Goal: Information Seeking & Learning: Learn about a topic

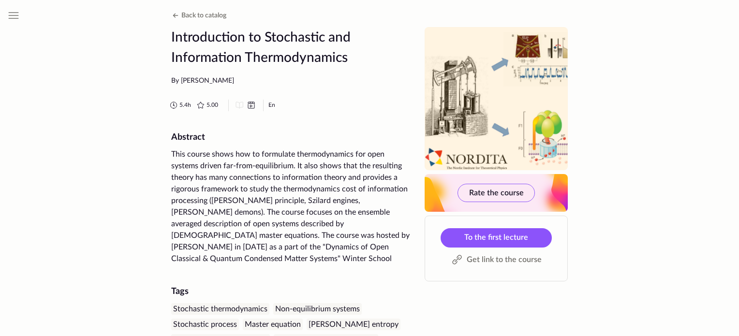
drag, startPoint x: 265, startPoint y: 38, endPoint x: 325, endPoint y: 34, distance: 60.6
click at [325, 34] on h1 "Introduction to Stochastic and Information Thermodynamics" at bounding box center [292, 47] width 242 height 41
copy h1 "Stochastic"
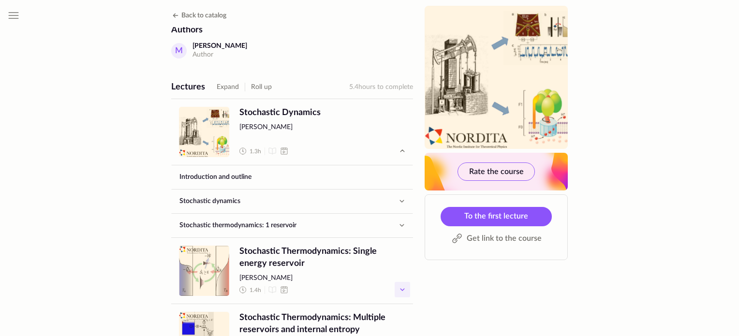
scroll to position [387, 0]
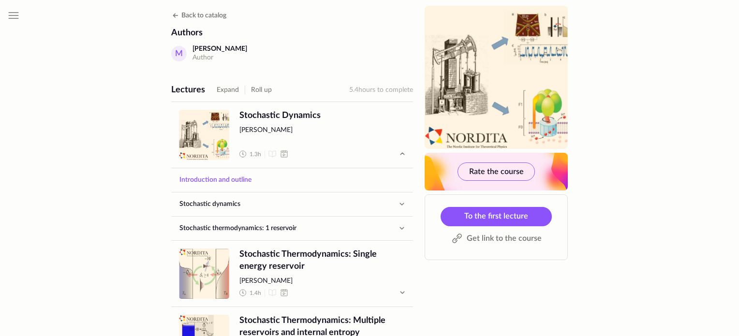
click at [236, 172] on link "Introduction and outline" at bounding box center [292, 179] width 241 height 23
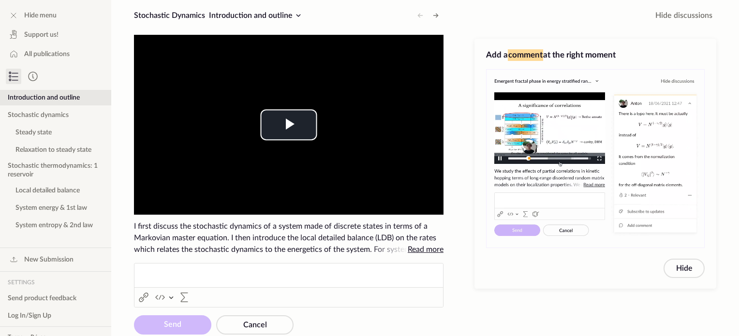
click at [424, 249] on span "Read more" at bounding box center [426, 250] width 36 height 8
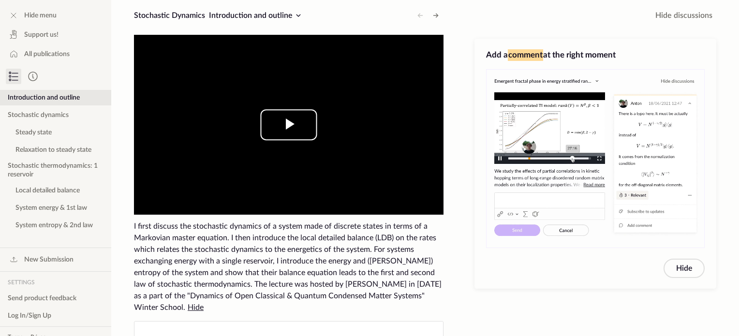
click at [289, 125] on span "Video Player" at bounding box center [289, 125] width 0 height 0
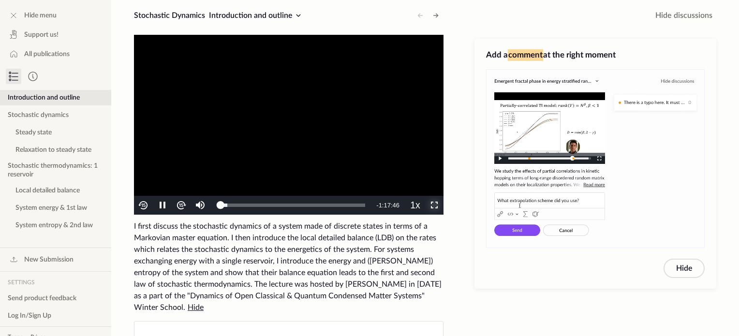
click at [434, 206] on span "Video Player" at bounding box center [434, 206] width 0 height 0
click at [162, 206] on span "Video Player" at bounding box center [162, 206] width 0 height 0
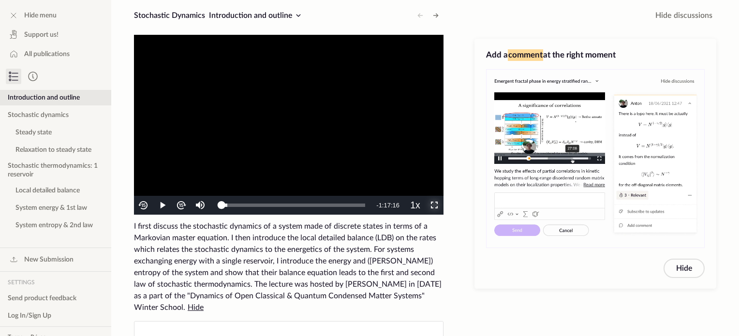
click at [434, 206] on span "Video Player" at bounding box center [434, 206] width 0 height 0
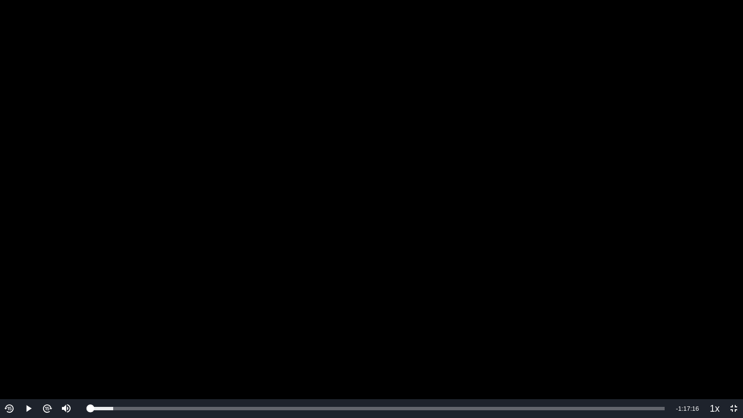
drag, startPoint x: 310, startPoint y: 288, endPoint x: 147, endPoint y: 330, distance: 168.3
click at [147, 330] on video "To view this video please enable JavaScript, and consider upgrading to a web br…" at bounding box center [371, 209] width 743 height 418
drag, startPoint x: 93, startPoint y: 408, endPoint x: 81, endPoint y: 410, distance: 11.9
click at [81, 336] on div "Play Mute Current Time 0:00 / Duration 1:17:48 Loaded : 5.05% 0:00:00 0:00:00 S…" at bounding box center [371, 408] width 743 height 19
click at [29, 336] on span "Video Player" at bounding box center [29, 409] width 0 height 0
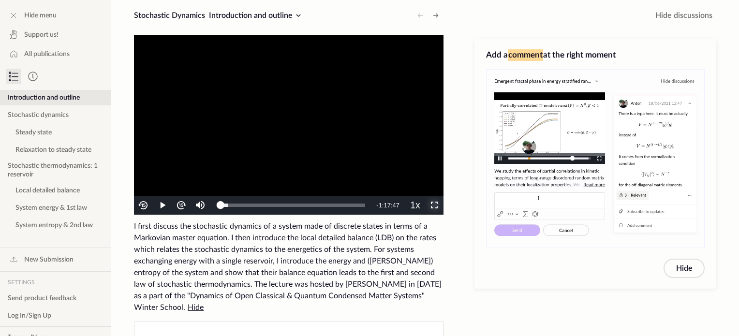
click at [434, 206] on span "Video Player" at bounding box center [434, 206] width 0 height 0
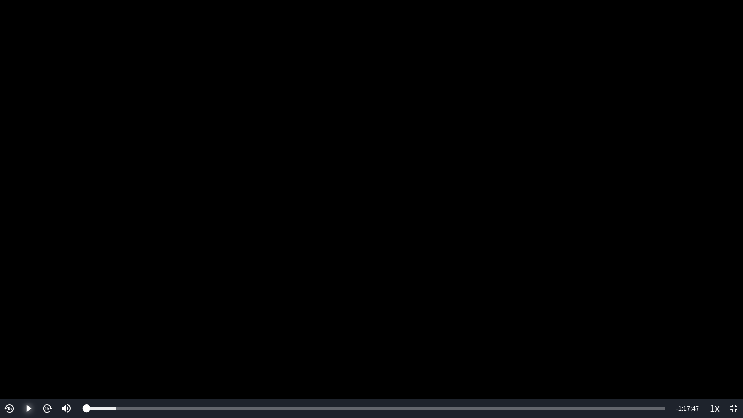
click at [29, 336] on span "Video Player" at bounding box center [29, 409] width 0 height 0
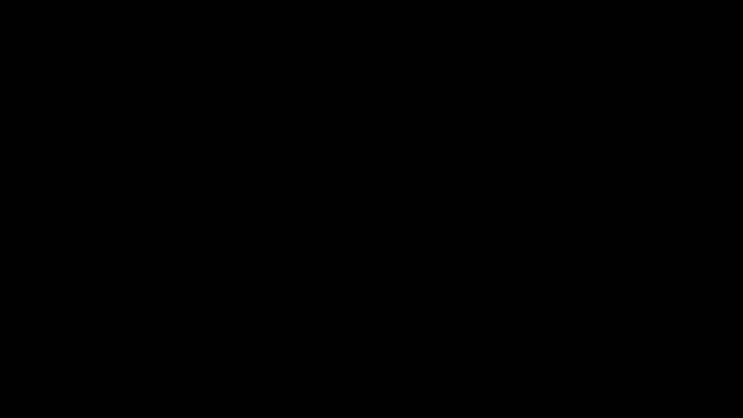
click at [19, 336] on button "Pause" at bounding box center [28, 408] width 19 height 19
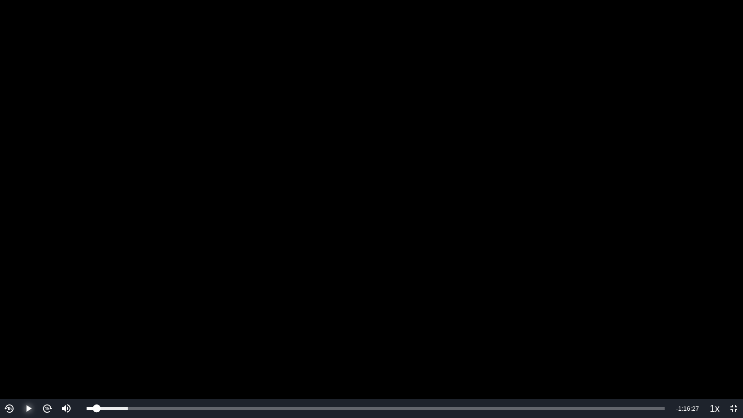
click at [19, 336] on button "Play" at bounding box center [28, 408] width 19 height 19
click at [721, 336] on span "0.75x" at bounding box center [717, 392] width 18 height 8
click at [718, 336] on span "1x" at bounding box center [718, 376] width 8 height 8
click at [7, 336] on img "Video Player" at bounding box center [9, 408] width 11 height 11
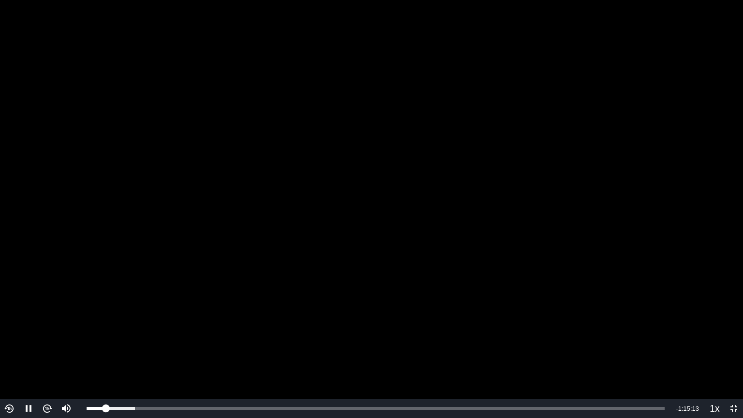
click at [0, 336] on button "Video Player" at bounding box center [9, 408] width 19 height 19
click at [29, 336] on span "Video Player" at bounding box center [29, 409] width 0 height 0
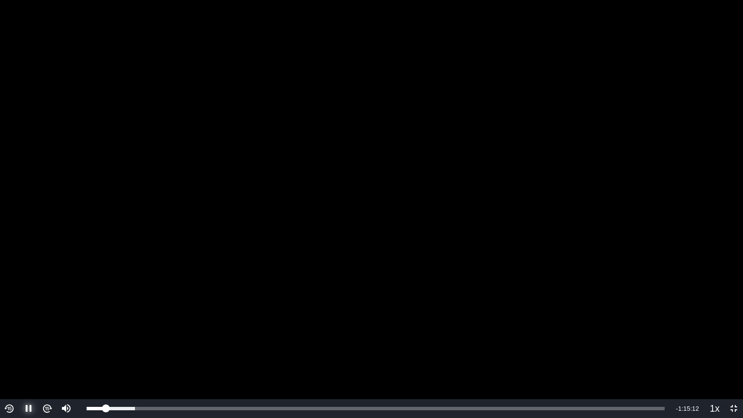
click at [29, 336] on span "Video Player" at bounding box center [29, 409] width 0 height 0
click at [19, 336] on button "Play" at bounding box center [28, 408] width 19 height 19
click at [19, 336] on button "Pause" at bounding box center [28, 408] width 19 height 19
click at [19, 336] on button "Play" at bounding box center [28, 408] width 19 height 19
click at [19, 336] on button "Pause" at bounding box center [28, 408] width 19 height 19
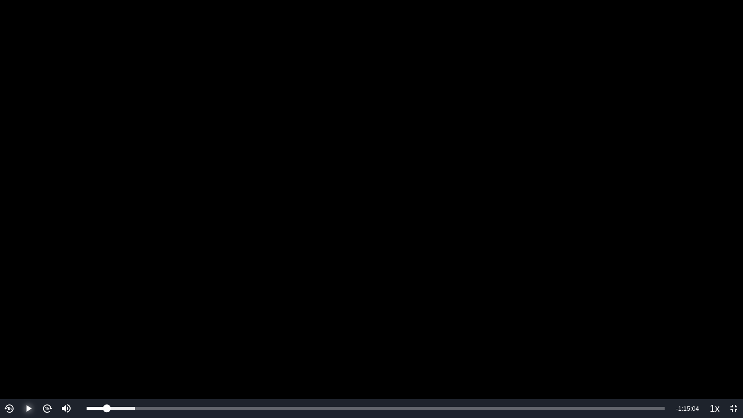
click at [19, 336] on button "Play" at bounding box center [28, 408] width 19 height 19
click at [19, 336] on button "Pause" at bounding box center [28, 408] width 19 height 19
click at [19, 336] on button "Play" at bounding box center [28, 408] width 19 height 19
click at [19, 336] on button "Pause" at bounding box center [28, 408] width 19 height 19
click at [19, 336] on button "Play" at bounding box center [28, 408] width 19 height 19
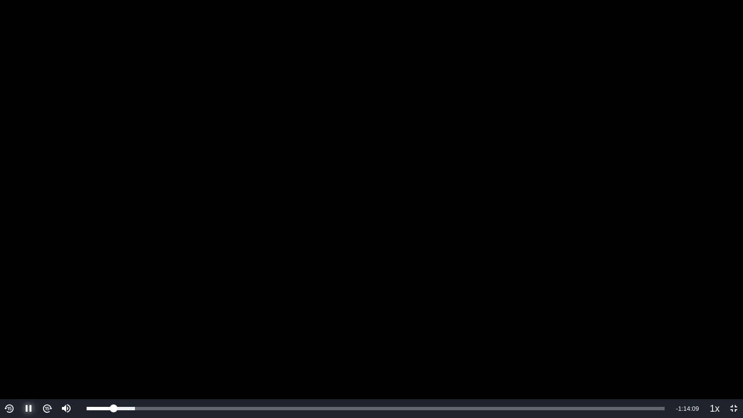
click at [19, 336] on button "Pause" at bounding box center [28, 408] width 19 height 19
click at [19, 336] on button "Play" at bounding box center [28, 408] width 19 height 19
click at [19, 336] on button "Pause" at bounding box center [28, 408] width 19 height 19
click at [19, 336] on button "Play" at bounding box center [28, 408] width 19 height 19
click at [19, 336] on button "Pause" at bounding box center [28, 408] width 19 height 19
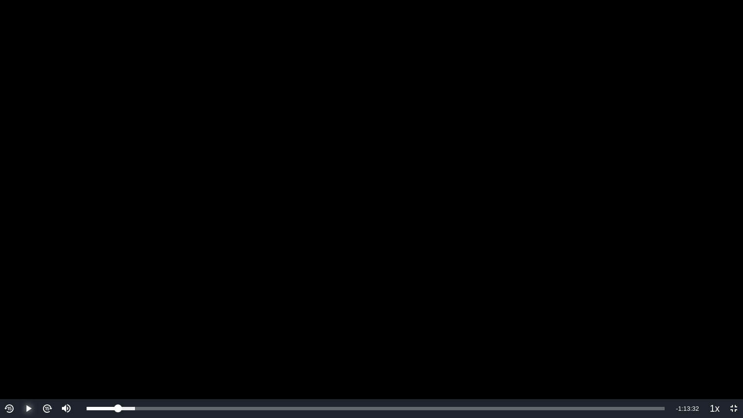
click at [19, 336] on button "Play" at bounding box center [28, 408] width 19 height 19
click at [19, 336] on button "Pause" at bounding box center [28, 408] width 19 height 19
click at [19, 336] on button "Play" at bounding box center [28, 408] width 19 height 19
click at [19, 336] on button "Pause" at bounding box center [28, 408] width 19 height 19
click at [19, 336] on button "Play" at bounding box center [28, 408] width 19 height 19
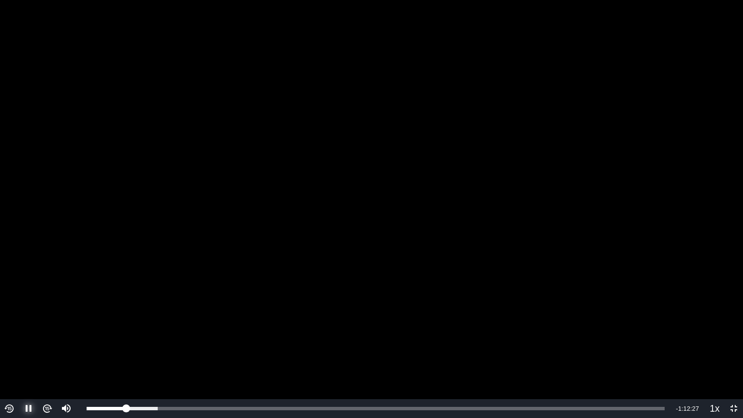
click at [19, 336] on button "Pause" at bounding box center [28, 408] width 19 height 19
click at [8, 336] on img "Video Player" at bounding box center [9, 408] width 11 height 11
click at [29, 336] on span "Video Player" at bounding box center [29, 409] width 0 height 0
click at [19, 336] on button "Pause" at bounding box center [28, 408] width 19 height 19
click at [19, 336] on button "Play" at bounding box center [28, 408] width 19 height 19
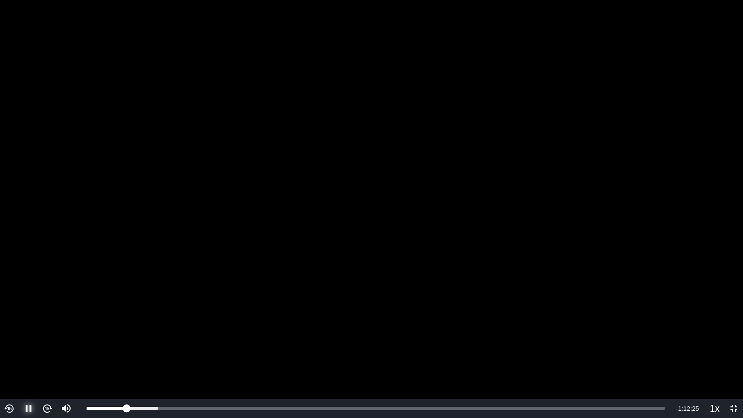
click at [19, 336] on button "Pause" at bounding box center [28, 408] width 19 height 19
click at [19, 336] on button "Play" at bounding box center [28, 408] width 19 height 19
click at [19, 336] on button "Pause" at bounding box center [28, 408] width 19 height 19
click at [19, 336] on button "Play" at bounding box center [28, 408] width 19 height 19
click at [19, 336] on button "Pause" at bounding box center [28, 408] width 19 height 19
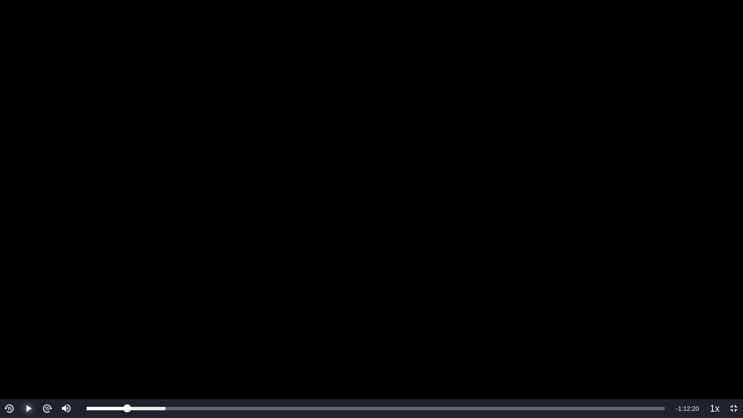
click at [19, 336] on button "Play" at bounding box center [28, 408] width 19 height 19
click at [19, 336] on button "Pause" at bounding box center [28, 408] width 19 height 19
click at [19, 336] on button "Play" at bounding box center [28, 408] width 19 height 19
click at [19, 336] on button "Pause" at bounding box center [28, 408] width 19 height 19
click at [19, 336] on button "Play" at bounding box center [28, 408] width 19 height 19
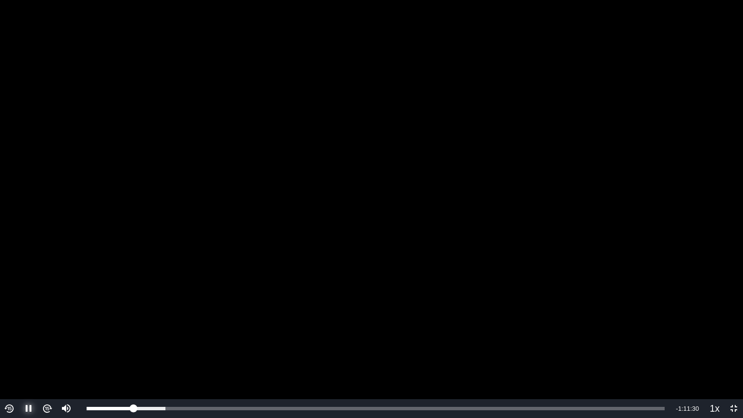
click at [19, 336] on button "Pause" at bounding box center [28, 408] width 19 height 19
click at [10, 336] on img "Video Player" at bounding box center [9, 408] width 11 height 11
click at [29, 336] on span "Video Player" at bounding box center [29, 409] width 0 height 0
click at [19, 336] on button "Pause" at bounding box center [28, 408] width 19 height 19
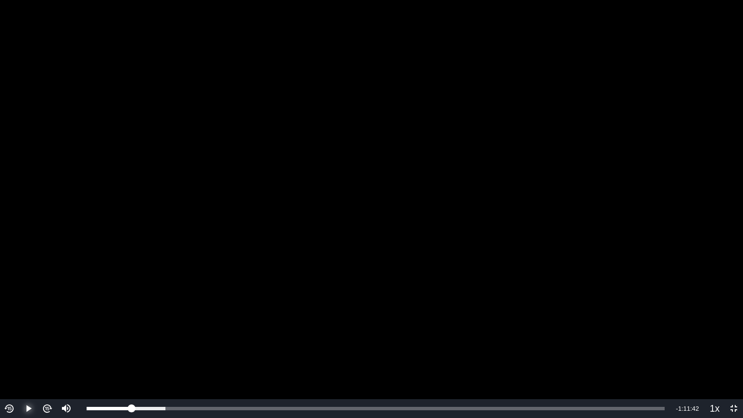
click at [19, 336] on button "Play" at bounding box center [28, 408] width 19 height 19
click at [19, 336] on button "Pause" at bounding box center [28, 408] width 19 height 19
click at [19, 336] on button "Play" at bounding box center [28, 408] width 19 height 19
click at [19, 336] on button "Pause" at bounding box center [28, 408] width 19 height 19
click at [19, 336] on button "Play" at bounding box center [28, 408] width 19 height 19
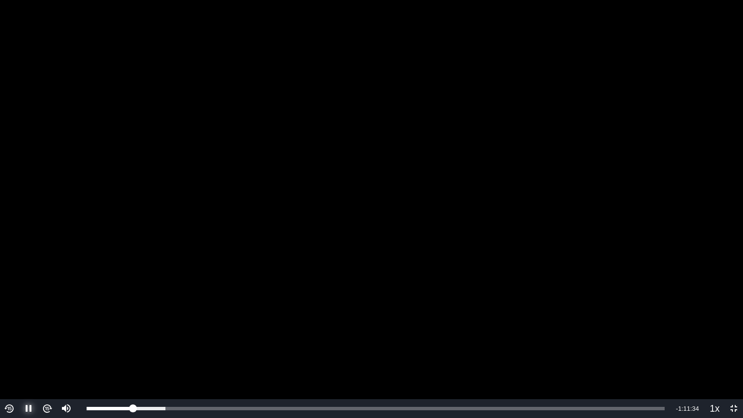
click at [19, 336] on button "Pause" at bounding box center [28, 408] width 19 height 19
click at [19, 336] on button "Play" at bounding box center [28, 408] width 19 height 19
click at [6, 336] on img "Video Player" at bounding box center [9, 408] width 11 height 11
click at [0, 336] on button "Video Player" at bounding box center [9, 408] width 19 height 19
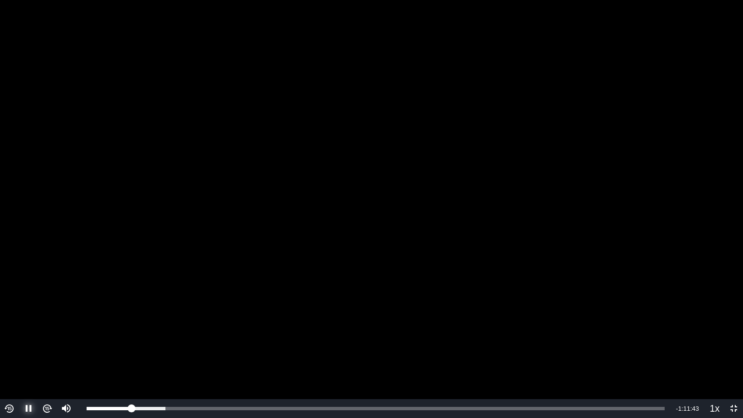
click at [29, 336] on span "Video Player" at bounding box center [29, 409] width 0 height 0
click at [19, 336] on button "Pause" at bounding box center [28, 408] width 19 height 19
click at [19, 336] on button "Play" at bounding box center [28, 408] width 19 height 19
click at [19, 336] on button "Pause" at bounding box center [28, 408] width 19 height 19
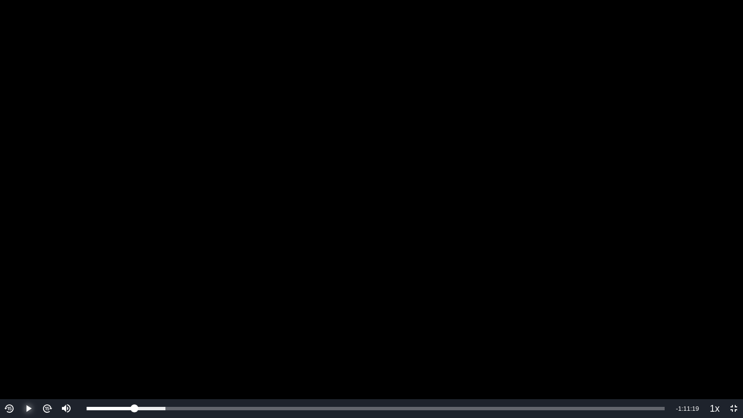
click at [19, 336] on button "Play" at bounding box center [28, 408] width 19 height 19
click at [19, 336] on button "Pause" at bounding box center [28, 408] width 19 height 19
click at [19, 336] on button "Play" at bounding box center [28, 408] width 19 height 19
click at [19, 336] on button "Pause" at bounding box center [28, 408] width 19 height 19
click at [10, 336] on img "Video Player" at bounding box center [9, 408] width 11 height 11
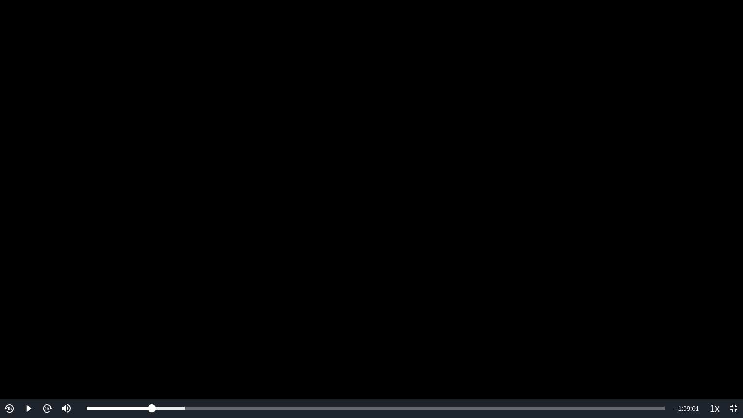
click at [10, 336] on img "Video Player" at bounding box center [9, 408] width 11 height 11
click at [29, 336] on span "Video Player" at bounding box center [29, 409] width 0 height 0
click at [19, 336] on button "Pause" at bounding box center [28, 408] width 19 height 19
click at [19, 336] on button "Play" at bounding box center [28, 408] width 19 height 19
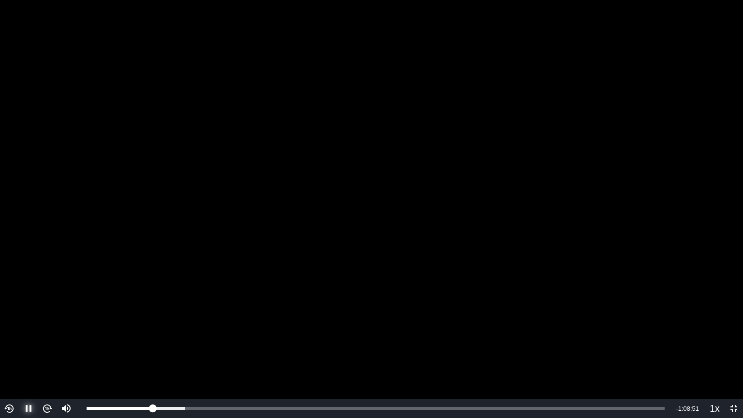
click at [19, 336] on button "Pause" at bounding box center [28, 408] width 19 height 19
click at [19, 336] on button "Play" at bounding box center [28, 408] width 19 height 19
click at [19, 336] on button "Pause" at bounding box center [28, 408] width 19 height 19
click at [19, 336] on button "Play" at bounding box center [28, 408] width 19 height 19
click at [19, 336] on button "Pause" at bounding box center [28, 408] width 19 height 19
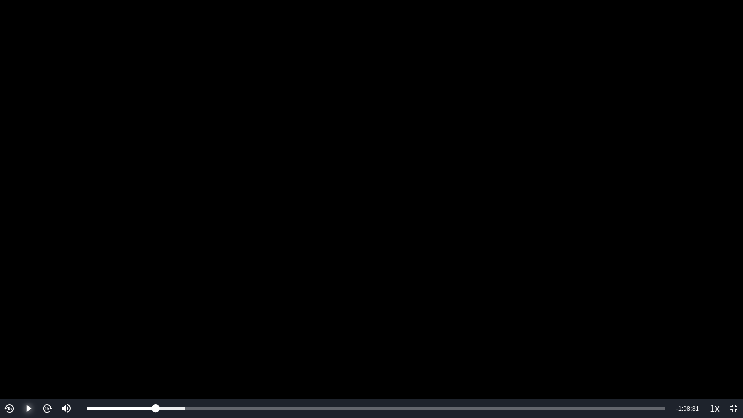
click at [19, 336] on button "Play" at bounding box center [28, 408] width 19 height 19
click at [19, 336] on button "Pause" at bounding box center [28, 408] width 19 height 19
click at [10, 336] on img "Video Player" at bounding box center [9, 408] width 11 height 11
click at [29, 336] on span "Video Player" at bounding box center [29, 409] width 0 height 0
click at [19, 336] on button "Pause" at bounding box center [28, 408] width 19 height 19
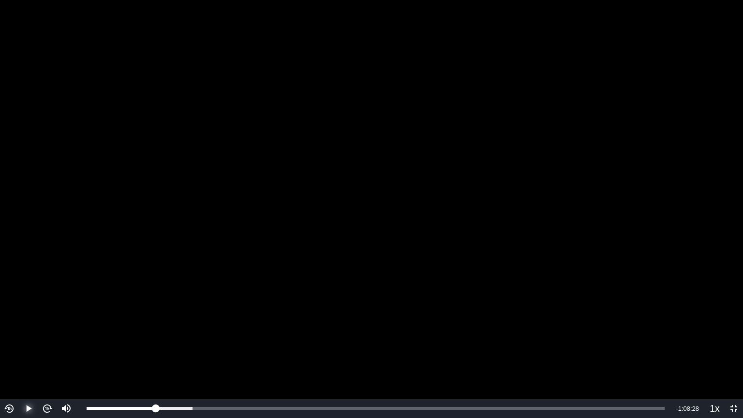
click at [19, 336] on button "Play" at bounding box center [28, 408] width 19 height 19
click at [19, 336] on button "Pause" at bounding box center [28, 408] width 19 height 19
click at [19, 336] on button "Play" at bounding box center [28, 408] width 19 height 19
click at [19, 336] on button "Pause" at bounding box center [28, 408] width 19 height 19
click at [19, 336] on button "Play" at bounding box center [28, 408] width 19 height 19
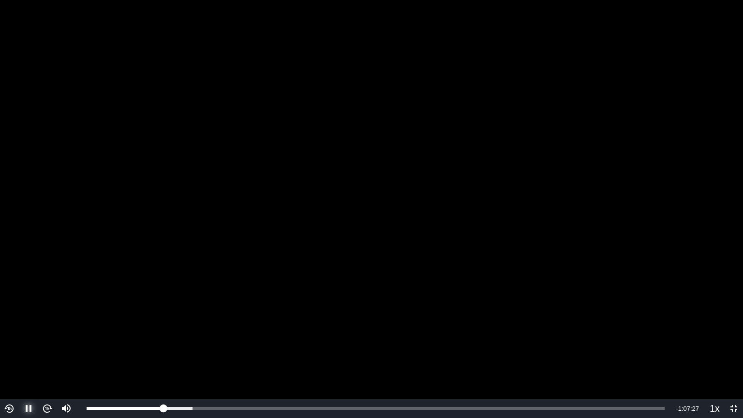
click at [19, 336] on button "Pause" at bounding box center [28, 408] width 19 height 19
click at [19, 336] on button "Play" at bounding box center [28, 408] width 19 height 19
click at [19, 336] on button "Pause" at bounding box center [28, 408] width 19 height 19
click at [19, 336] on button "Play" at bounding box center [28, 408] width 19 height 19
click at [19, 336] on button "Pause" at bounding box center [28, 408] width 19 height 19
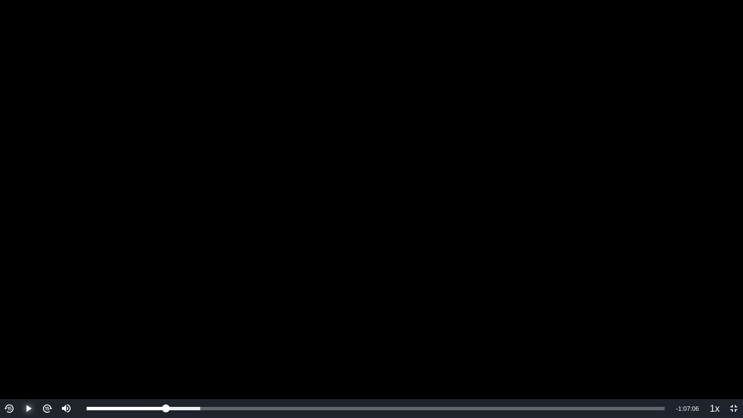
click at [19, 336] on button "Play" at bounding box center [28, 408] width 19 height 19
click at [19, 336] on button "Pause" at bounding box center [28, 408] width 19 height 19
click at [6, 336] on img "Video Player" at bounding box center [9, 408] width 11 height 11
click at [29, 336] on span "Video Player" at bounding box center [29, 409] width 0 height 0
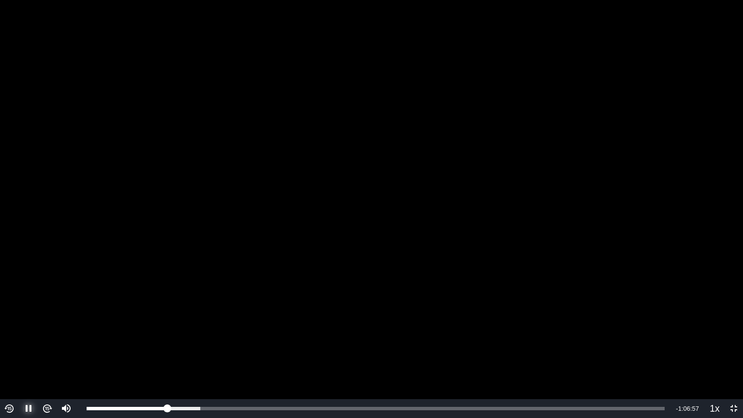
click at [29, 336] on span "Video Player" at bounding box center [29, 409] width 0 height 0
click at [19, 336] on button "Play" at bounding box center [28, 408] width 19 height 19
click at [19, 336] on button "Pause" at bounding box center [28, 408] width 19 height 19
click at [19, 336] on button "Play" at bounding box center [28, 408] width 19 height 19
click at [19, 336] on button "Pause" at bounding box center [28, 408] width 19 height 19
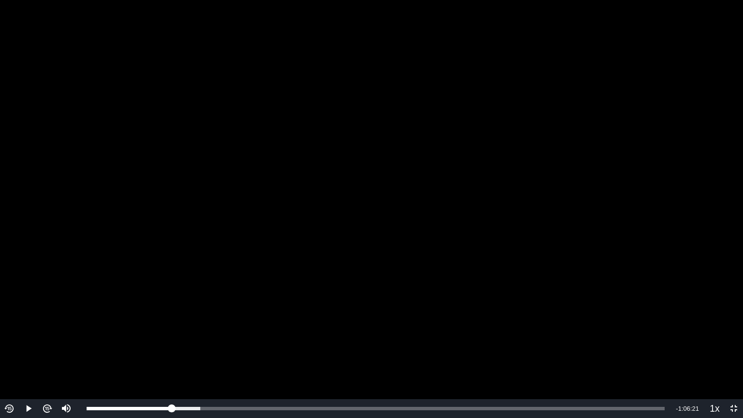
click at [8, 336] on img "Video Player" at bounding box center [9, 408] width 11 height 11
click at [29, 336] on span "Video Player" at bounding box center [29, 409] width 0 height 0
click at [19, 336] on button "Pause" at bounding box center [28, 408] width 19 height 19
click at [11, 336] on img "Video Player" at bounding box center [9, 408] width 11 height 11
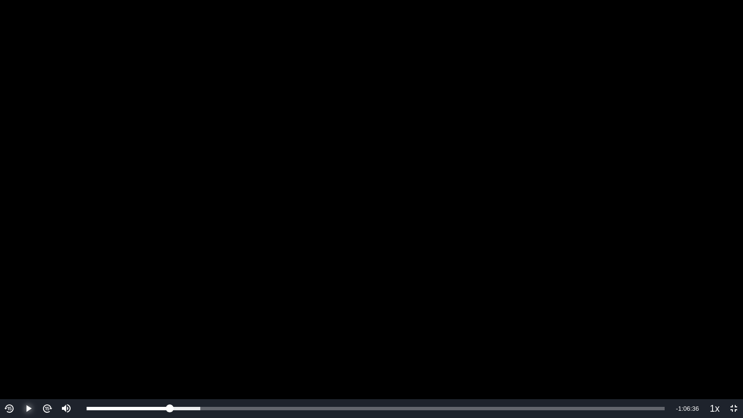
click at [29, 336] on span "Video Player" at bounding box center [29, 409] width 0 height 0
click at [19, 336] on button "Pause" at bounding box center [28, 408] width 19 height 19
click at [19, 336] on button "Play" at bounding box center [28, 408] width 19 height 19
click at [19, 336] on button "Pause" at bounding box center [28, 408] width 19 height 19
click at [19, 336] on button "Play" at bounding box center [28, 408] width 19 height 19
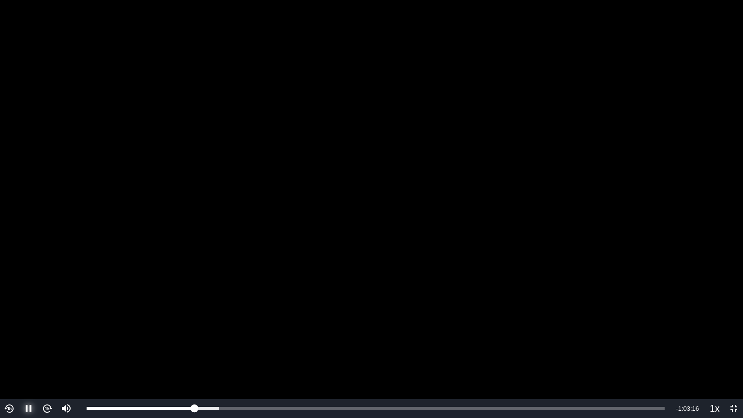
click at [19, 336] on button "Pause" at bounding box center [28, 408] width 19 height 19
click at [19, 336] on button "Play" at bounding box center [28, 408] width 19 height 19
click at [19, 336] on button "Pause" at bounding box center [28, 408] width 19 height 19
click at [19, 336] on button "Play" at bounding box center [28, 408] width 19 height 19
click at [19, 336] on button "Pause" at bounding box center [28, 408] width 19 height 19
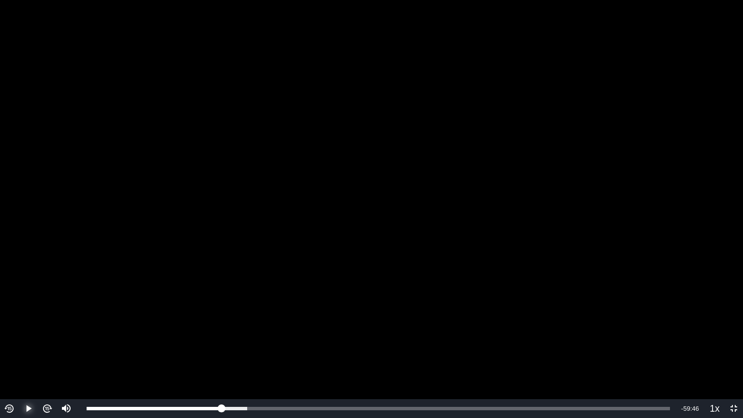
click at [19, 336] on button "Play" at bounding box center [28, 408] width 19 height 19
click at [19, 336] on button "Pause" at bounding box center [28, 408] width 19 height 19
click at [19, 336] on button "Play" at bounding box center [28, 408] width 19 height 19
click at [19, 336] on button "Pause" at bounding box center [28, 408] width 19 height 19
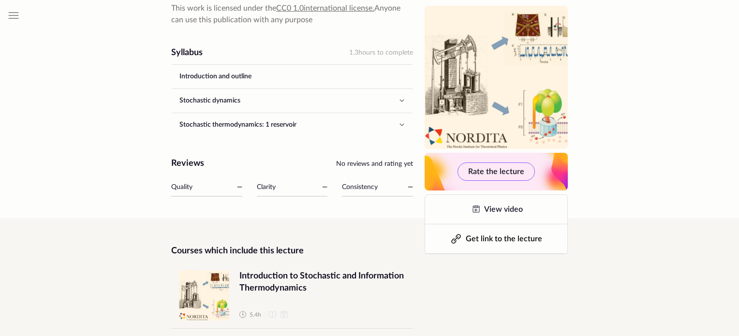
scroll to position [386, 0]
click at [402, 94] on icon "button" at bounding box center [402, 100] width 12 height 12
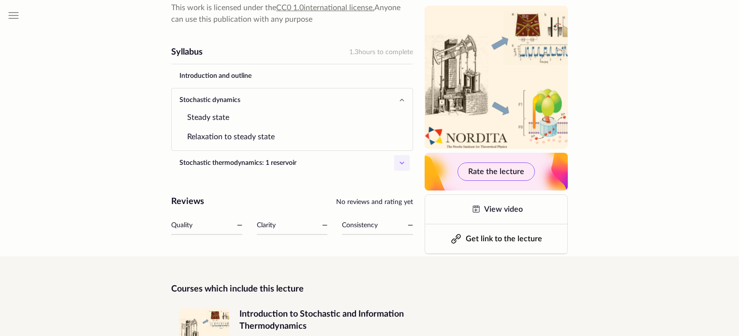
click at [401, 157] on icon "button" at bounding box center [402, 163] width 12 height 12
